Goal: Task Accomplishment & Management: Use online tool/utility

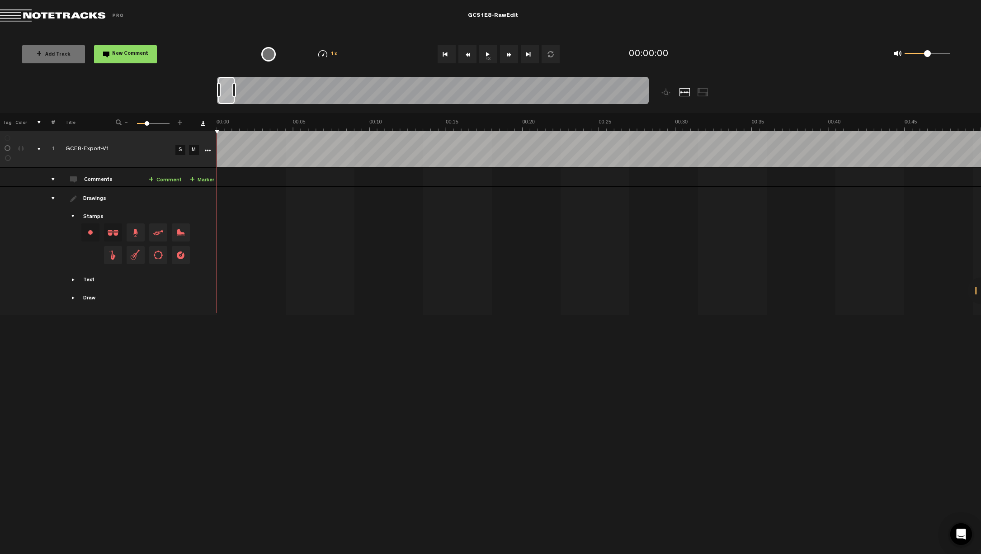
click at [484, 56] on button "1x" at bounding box center [488, 54] width 18 height 18
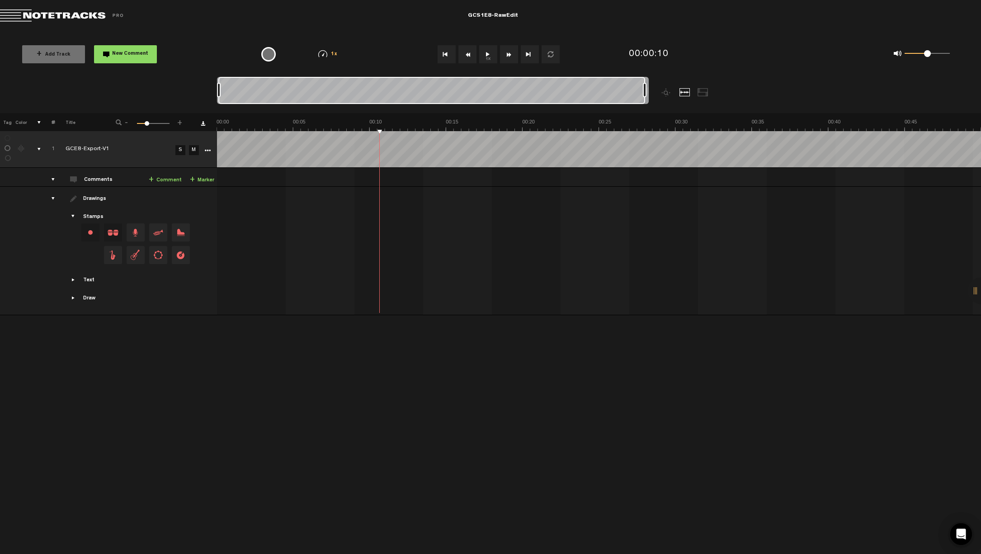
drag, startPoint x: 234, startPoint y: 88, endPoint x: 667, endPoint y: 100, distance: 433.5
click at [667, 100] on div at bounding box center [487, 95] width 540 height 36
click at [199, 121] on div "+ New drawing Tag Color # Title - 1 100 1 + 1 GCE8-Export-V1 S M Export to Head…" at bounding box center [490, 205] width 981 height 184
drag, startPoint x: 253, startPoint y: 120, endPoint x: 219, endPoint y: 120, distance: 34.3
click at [218, 120] on img at bounding box center [598, 124] width 764 height 13
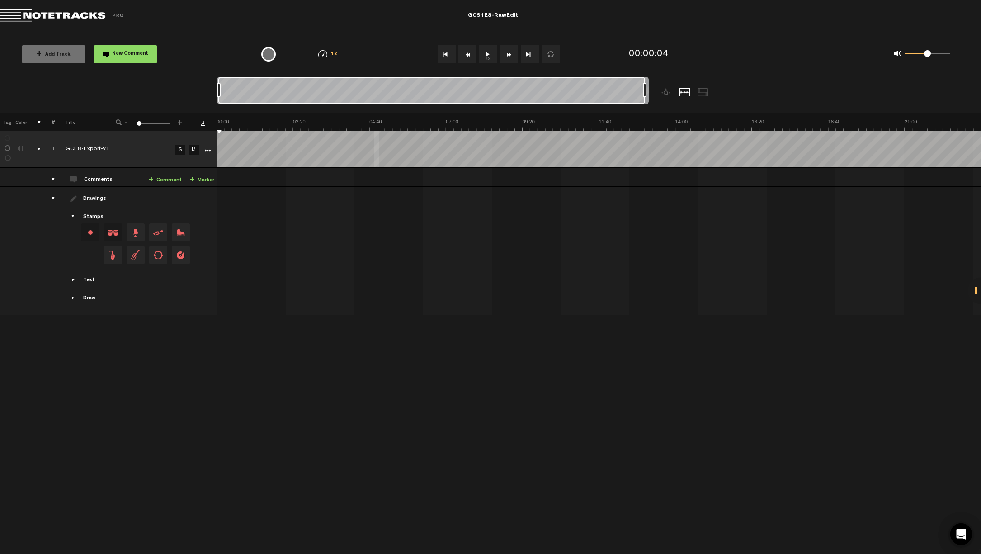
drag, startPoint x: 231, startPoint y: 126, endPoint x: 207, endPoint y: 126, distance: 23.9
click at [207, 126] on tr "Tag Color # Title - 1 100 1 +" at bounding box center [490, 122] width 981 height 18
click at [197, 130] on div "+ New drawing Tag Color # Title - 1 100 1 + 1 GCE8-Export-V1 S M Export to Head…" at bounding box center [490, 205] width 981 height 184
click at [255, 127] on img at bounding box center [598, 124] width 764 height 13
click at [257, 127] on img at bounding box center [598, 124] width 764 height 13
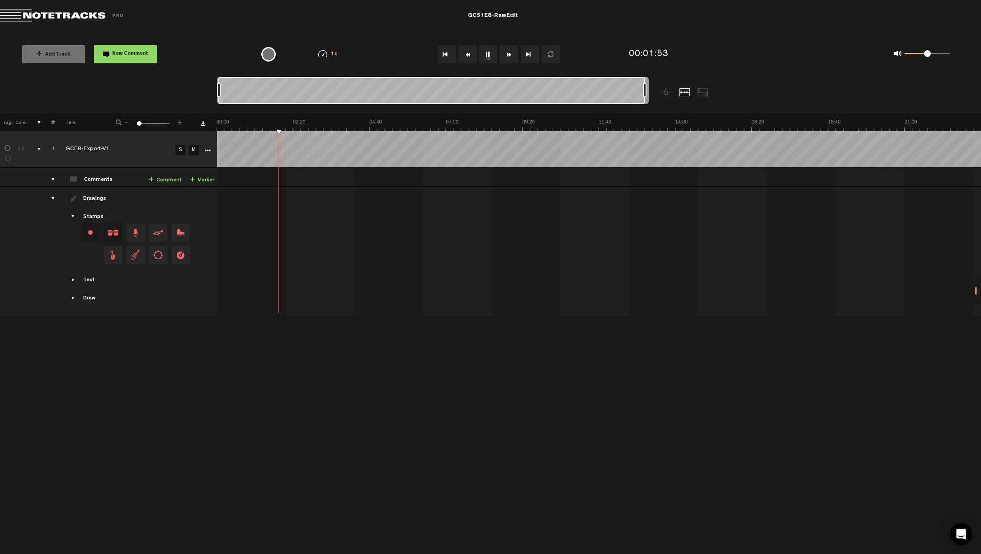
click at [491, 50] on button "1x" at bounding box center [488, 54] width 18 height 18
click at [492, 59] on button "1x" at bounding box center [488, 54] width 18 height 18
click at [490, 58] on button "1x" at bounding box center [488, 54] width 18 height 18
